Goal: Information Seeking & Learning: Learn about a topic

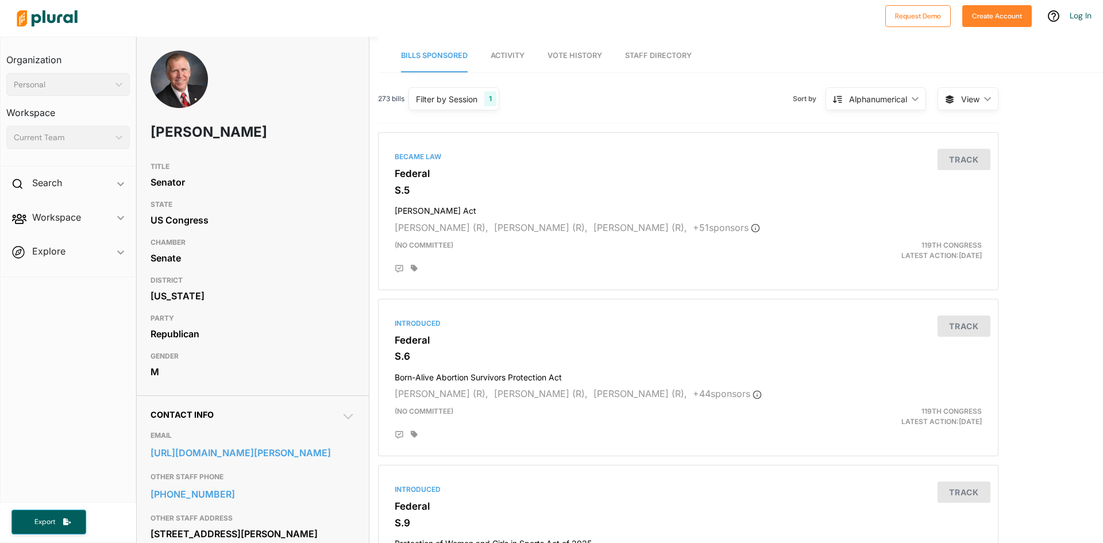
click at [322, 180] on div "Senator" at bounding box center [253, 182] width 205 height 17
